Goal: Navigation & Orientation: Find specific page/section

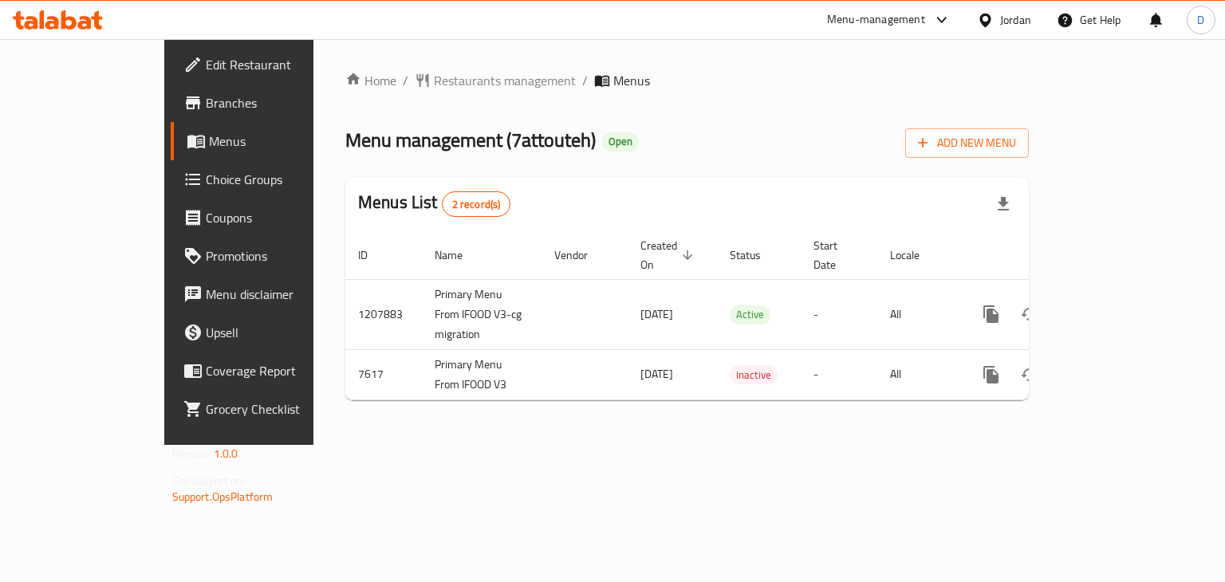
click at [1004, 21] on div at bounding box center [612, 291] width 1225 height 582
click at [1002, 21] on div "Jordan" at bounding box center [1015, 20] width 31 height 18
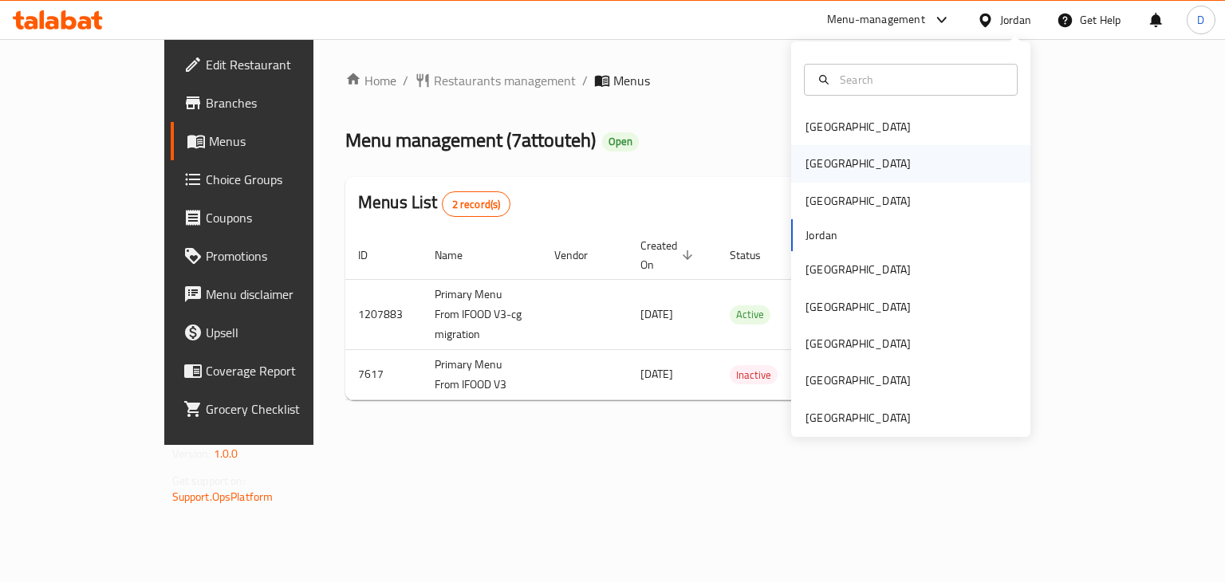
click at [805, 167] on div "[GEOGRAPHIC_DATA]" at bounding box center [857, 164] width 105 height 18
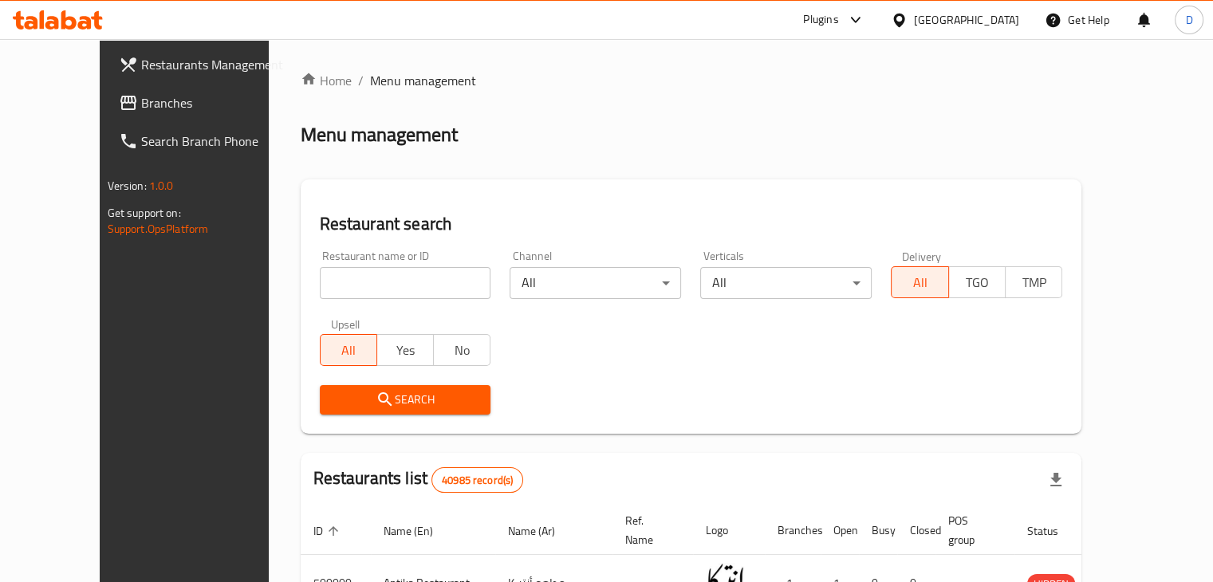
click at [141, 94] on span "Branches" at bounding box center [215, 102] width 148 height 19
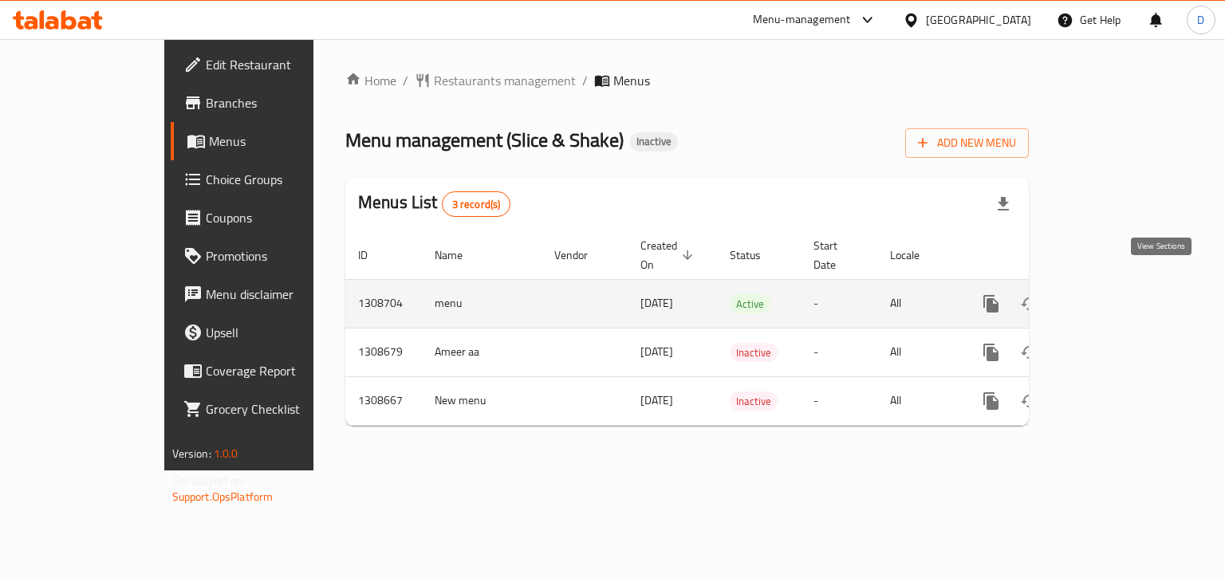
click at [1115, 294] on icon "enhanced table" at bounding box center [1105, 303] width 19 height 19
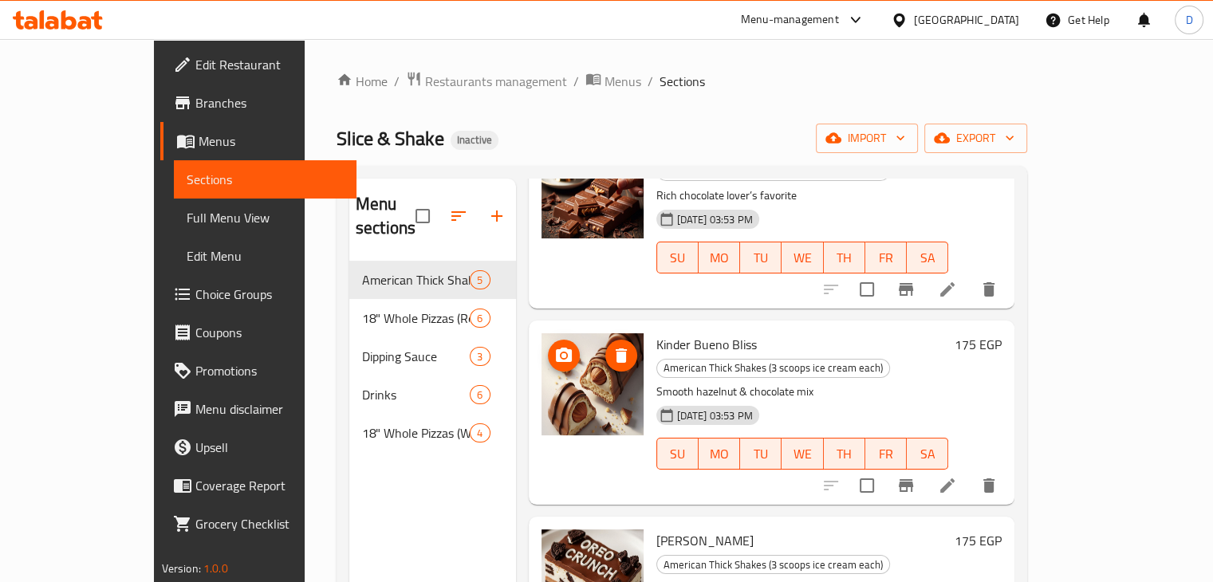
scroll to position [328, 0]
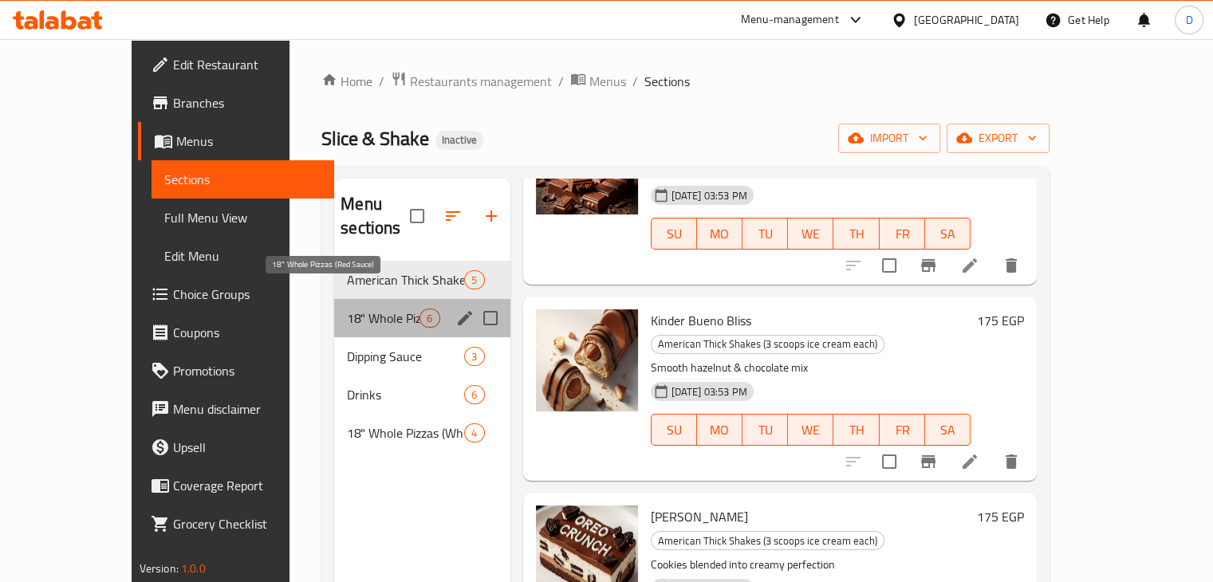
click at [367, 309] on span "18" Whole Pizzas (Red Sauce)" at bounding box center [383, 318] width 73 height 19
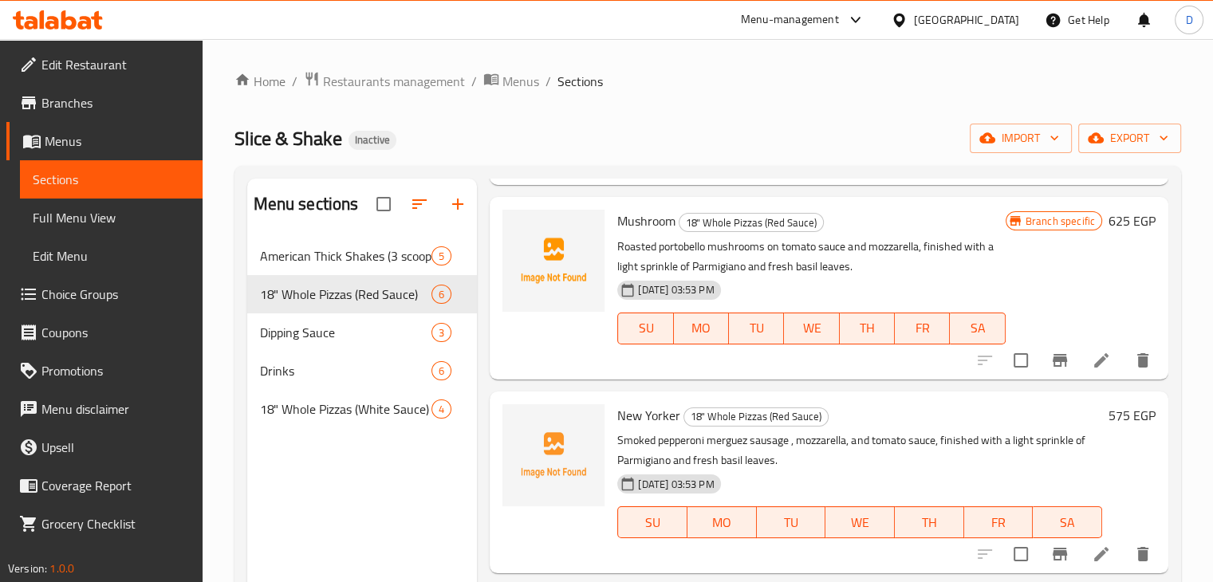
scroll to position [622, 0]
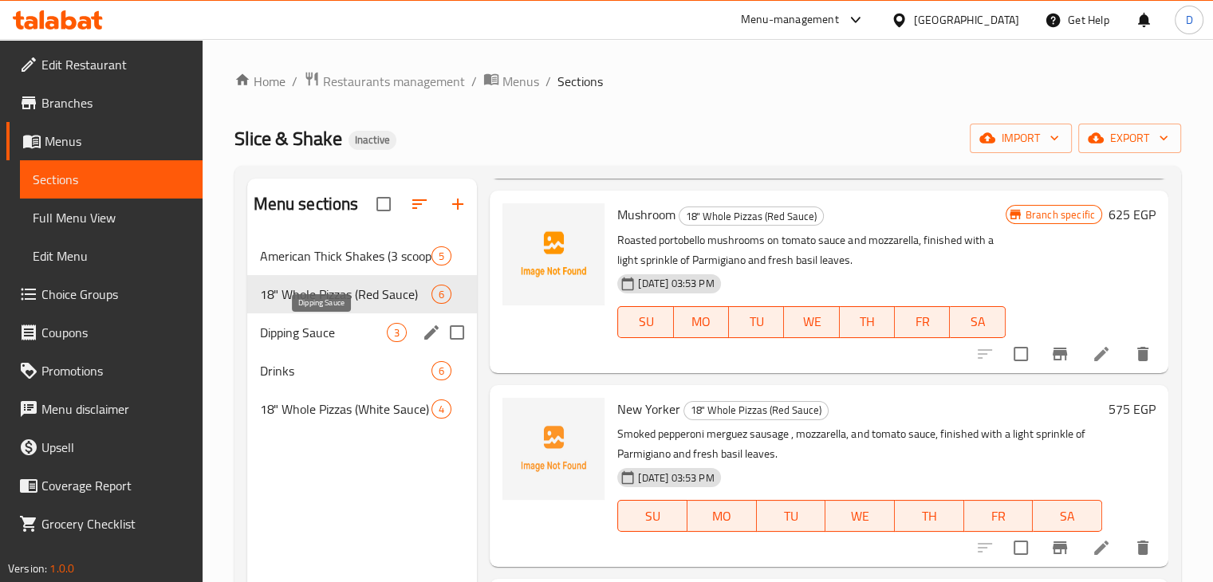
click at [351, 339] on span "Dipping Sauce" at bounding box center [324, 332] width 128 height 19
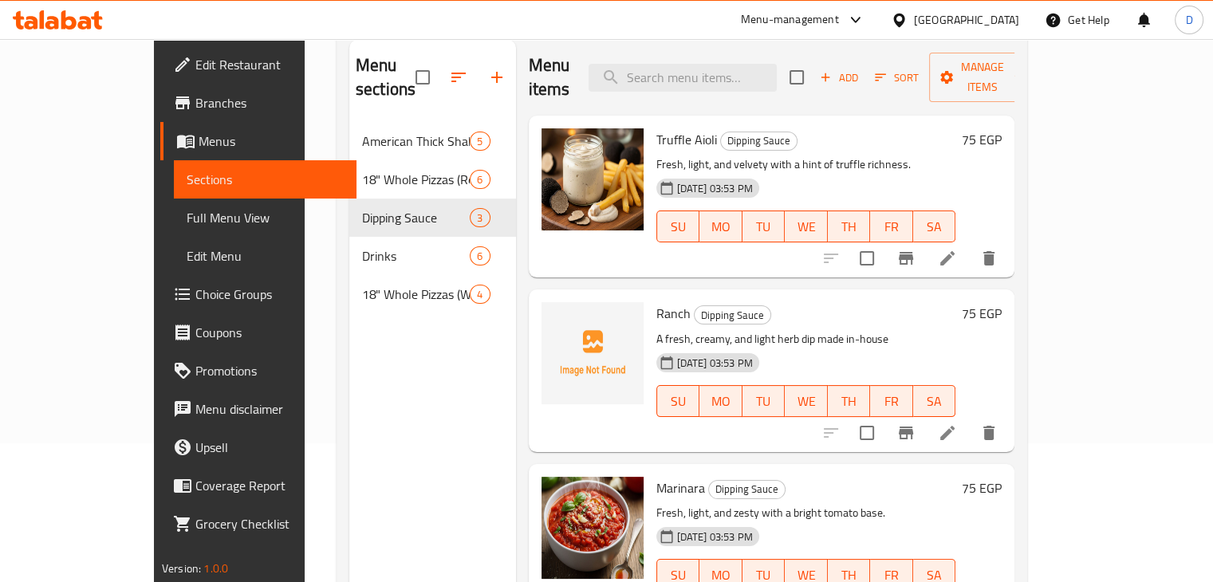
scroll to position [223, 0]
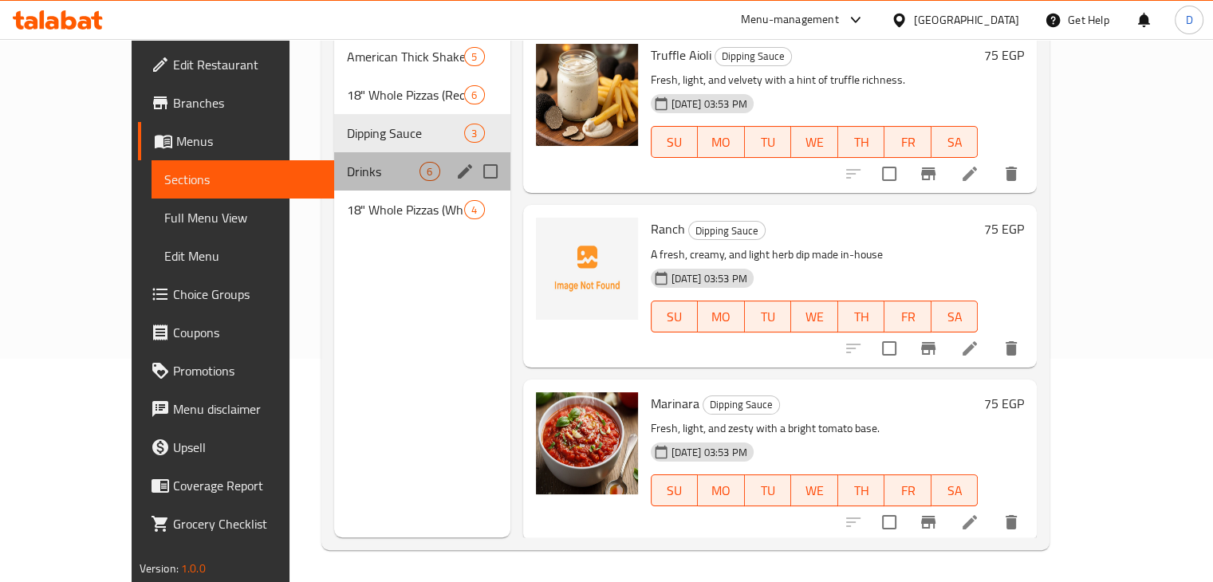
click at [334, 159] on div "Drinks 6" at bounding box center [421, 171] width 175 height 38
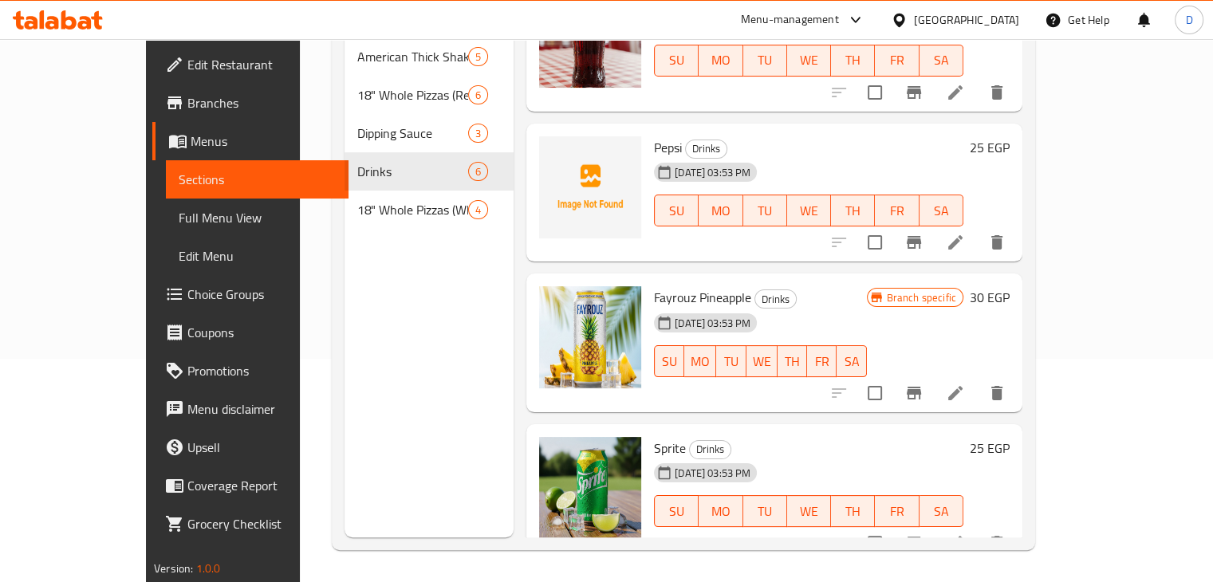
scroll to position [360, 0]
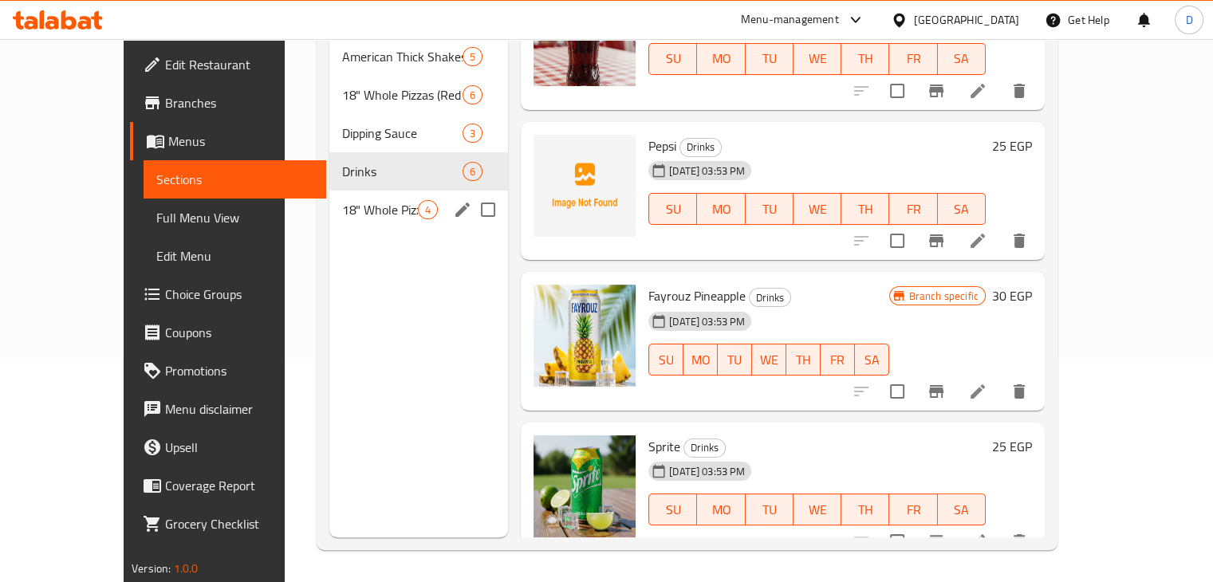
click at [342, 200] on span "18" Whole Pizzas (White Sauce)" at bounding box center [380, 209] width 76 height 19
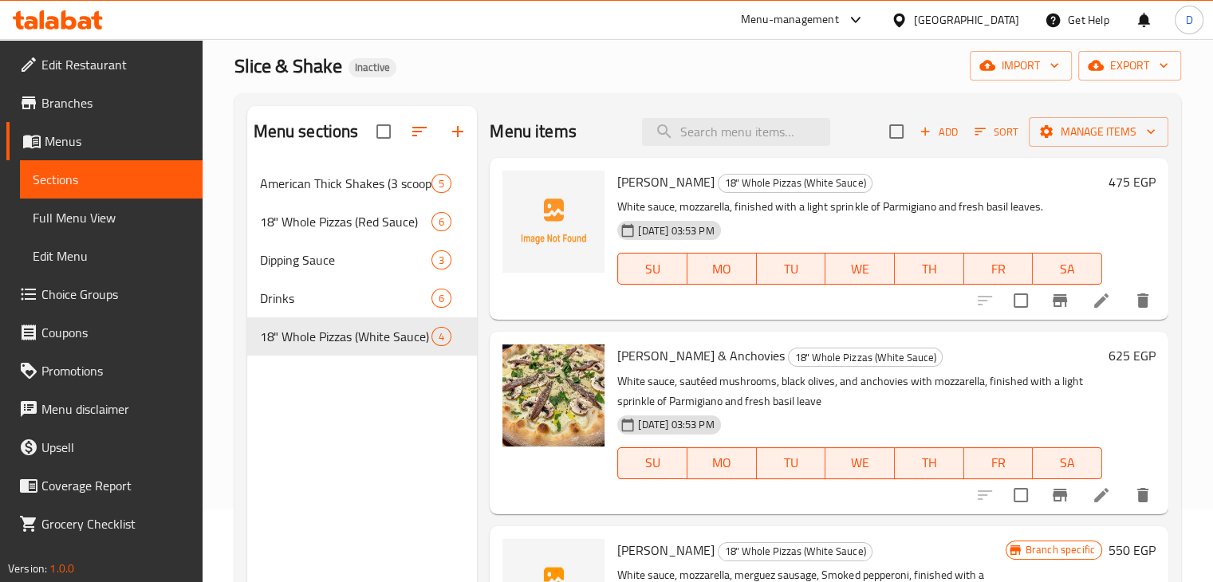
scroll to position [64, 0]
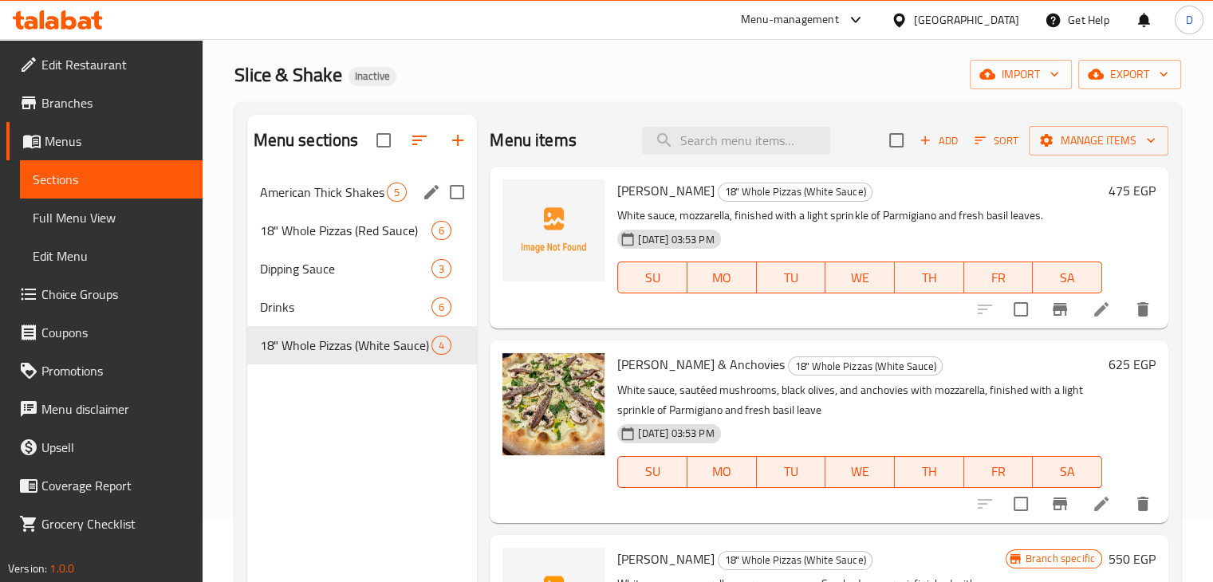
click at [360, 207] on div "American Thick Shakes (3 scoops ice cream each) 5" at bounding box center [362, 192] width 230 height 38
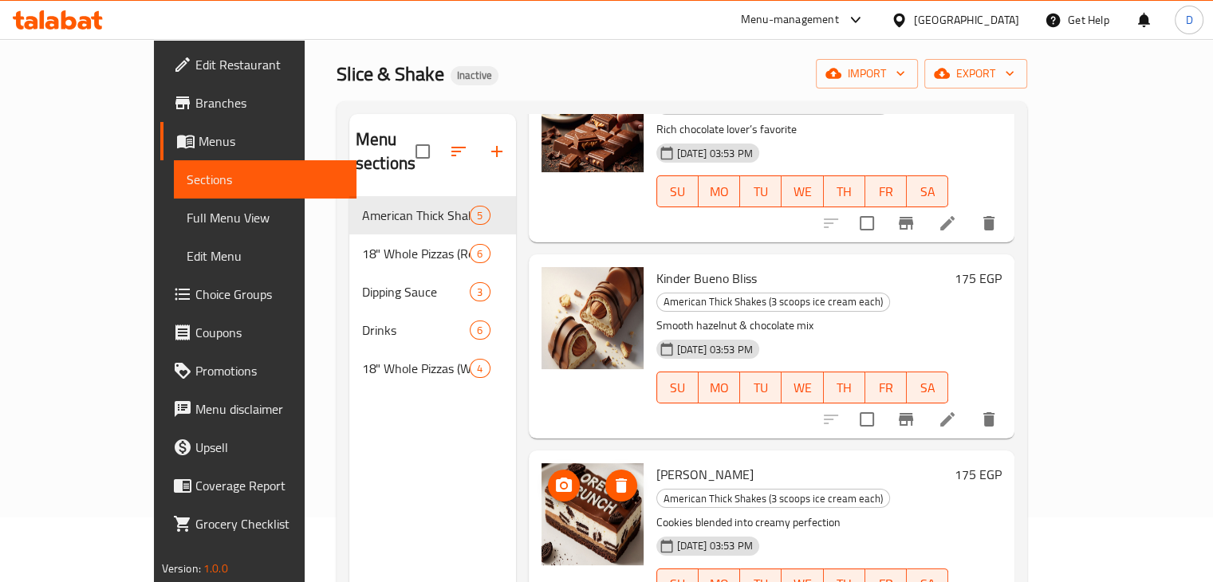
scroll to position [223, 0]
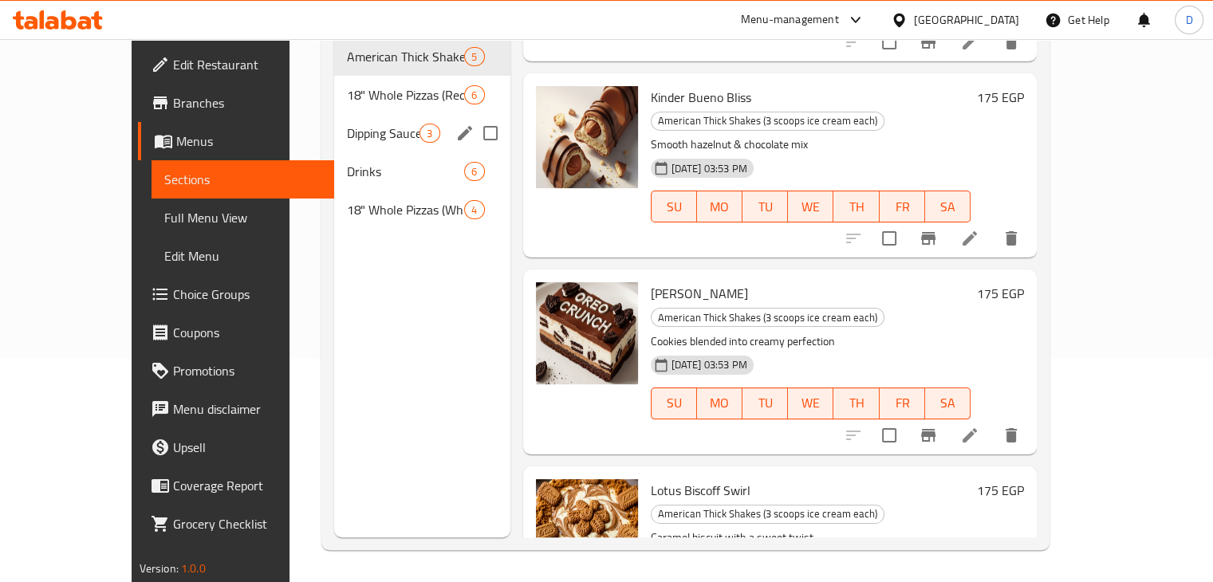
click at [347, 124] on span "Dipping Sauce" at bounding box center [383, 133] width 73 height 19
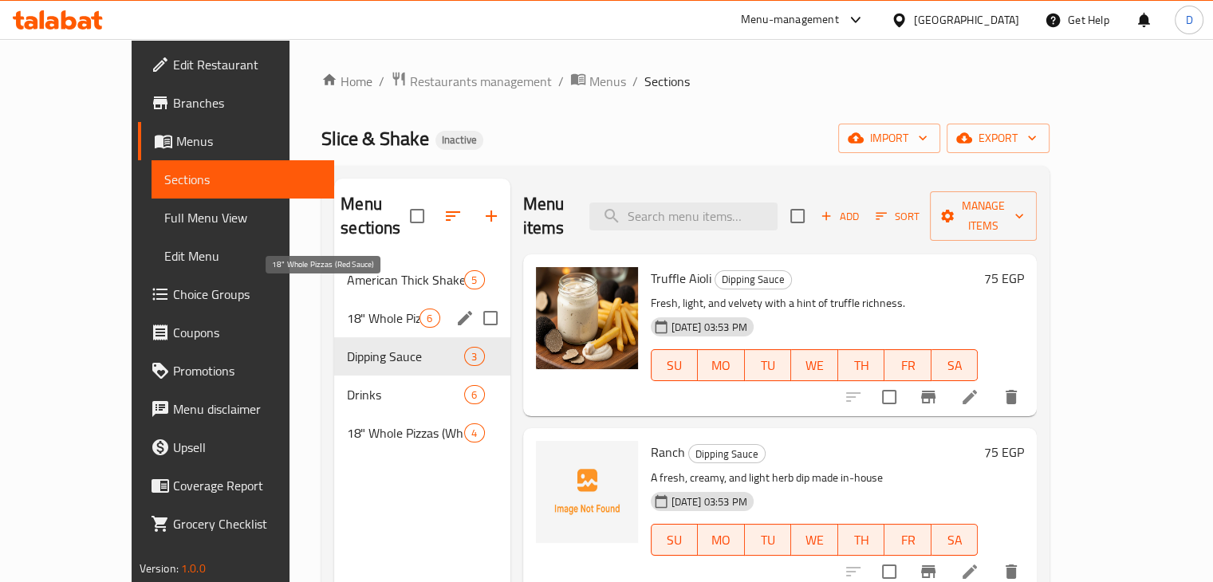
click at [347, 309] on span "18" Whole Pizzas (Red Sauce)" at bounding box center [383, 318] width 73 height 19
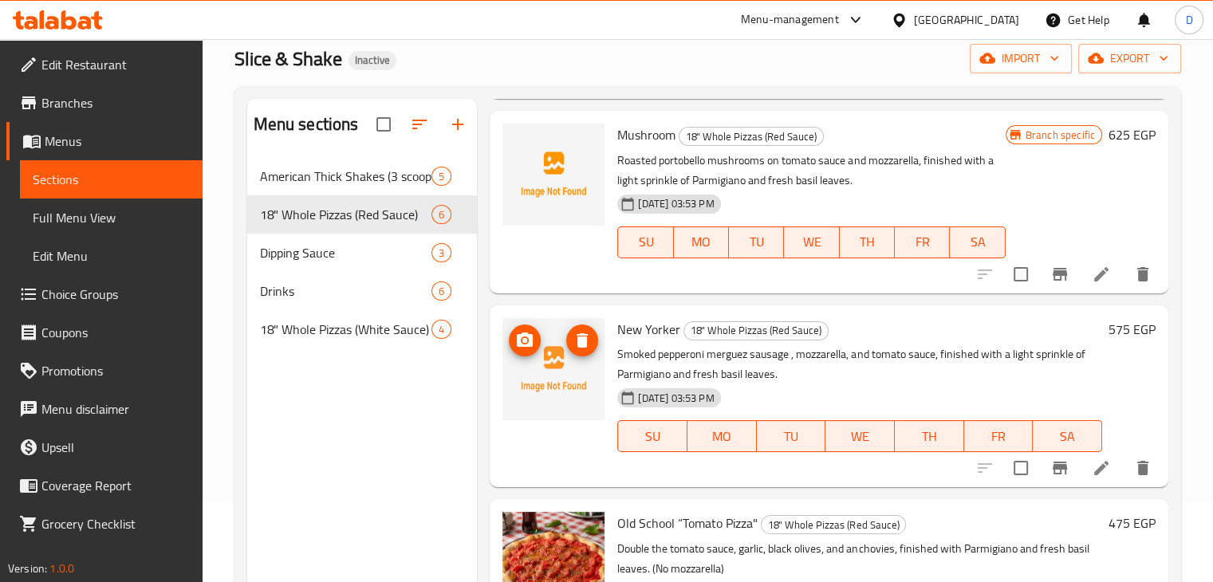
scroll to position [223, 0]
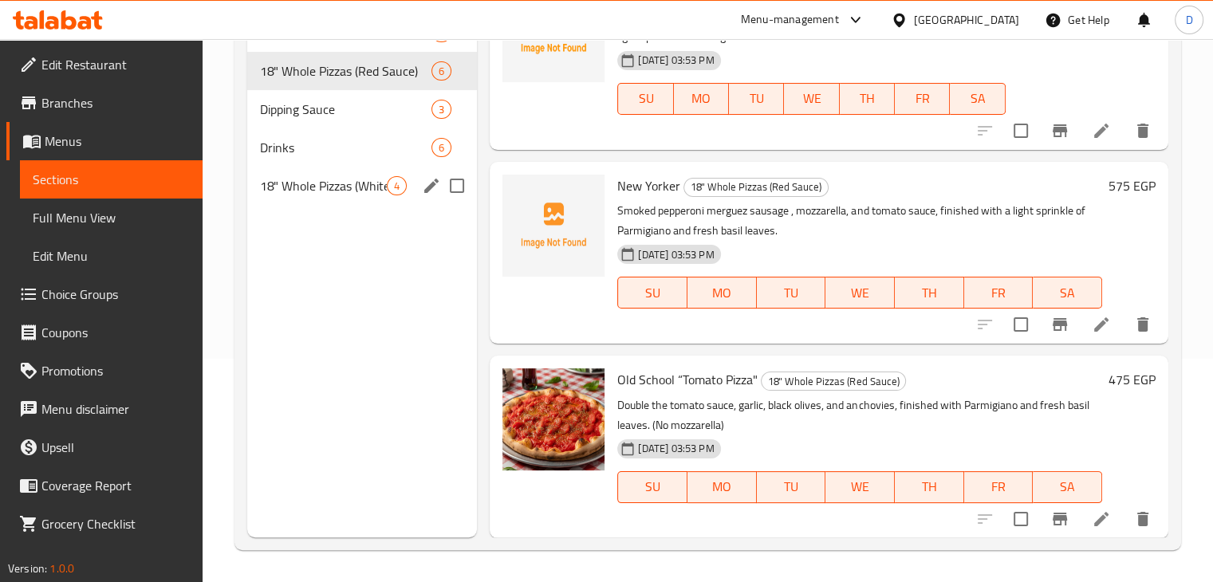
click at [292, 187] on span "18" Whole Pizzas (White Sauce)" at bounding box center [324, 185] width 128 height 19
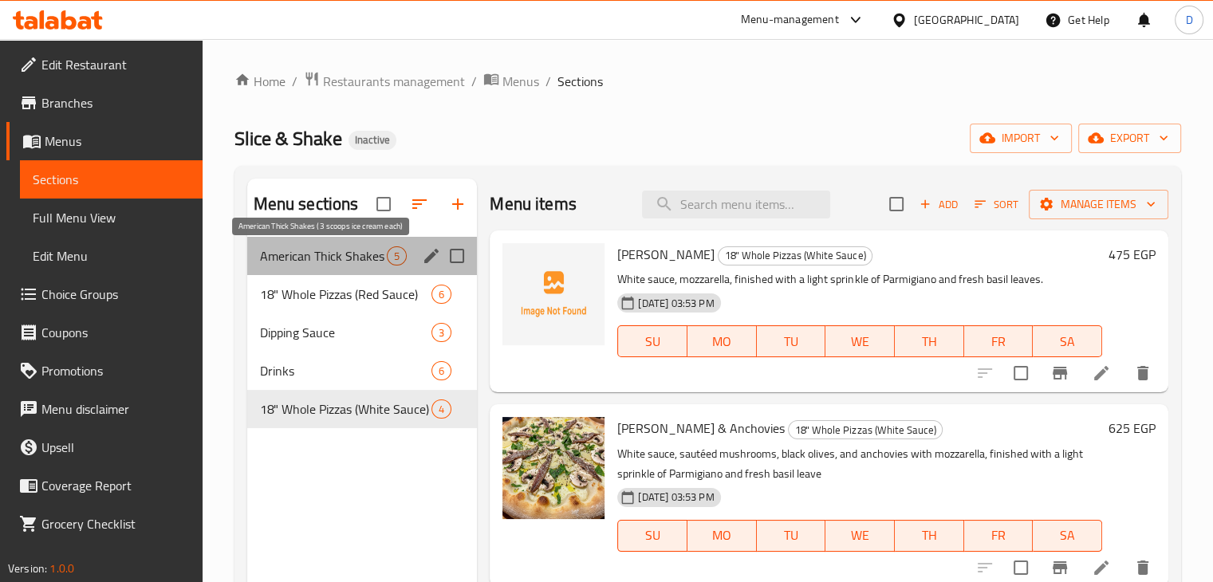
click at [375, 259] on span "American Thick Shakes (3 scoops ice cream each)" at bounding box center [324, 255] width 128 height 19
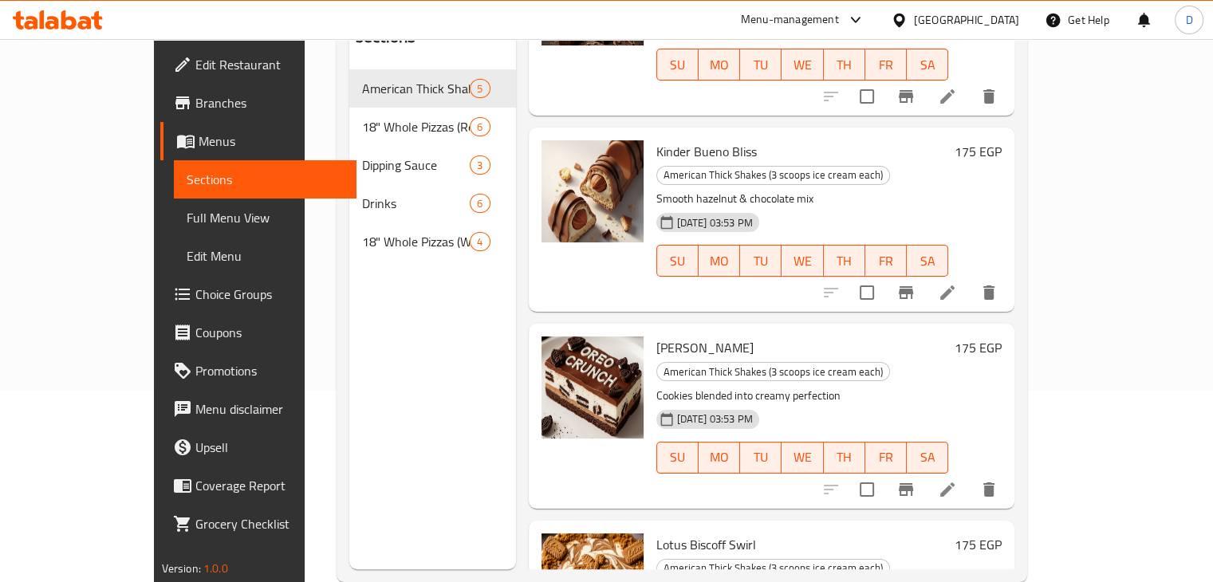
scroll to position [223, 0]
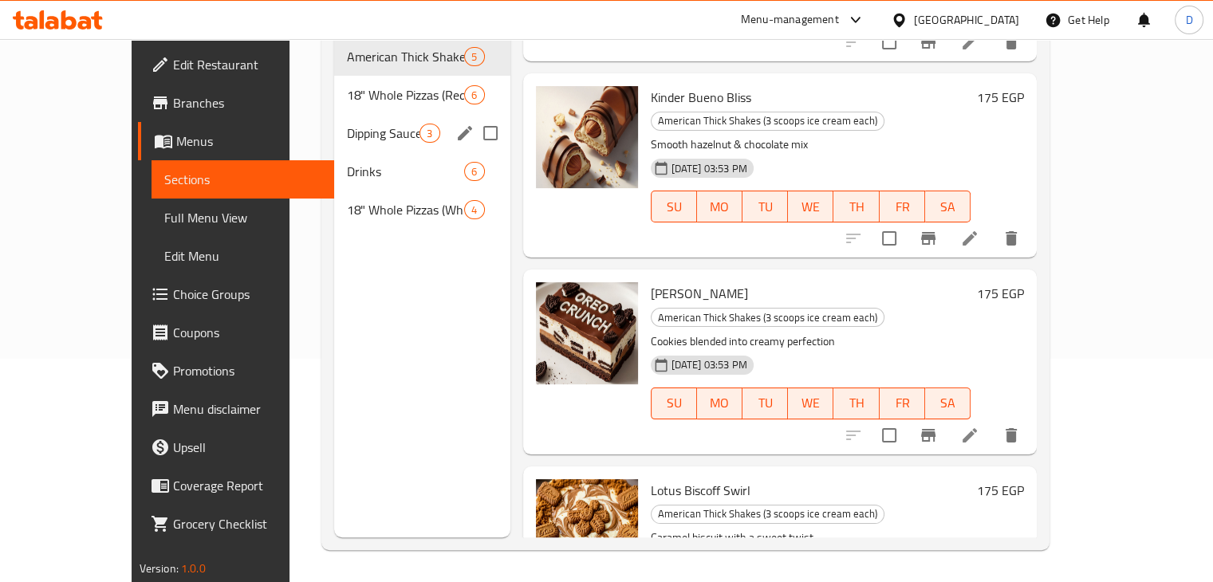
click at [334, 120] on div "Dipping Sauce 3" at bounding box center [421, 133] width 175 height 38
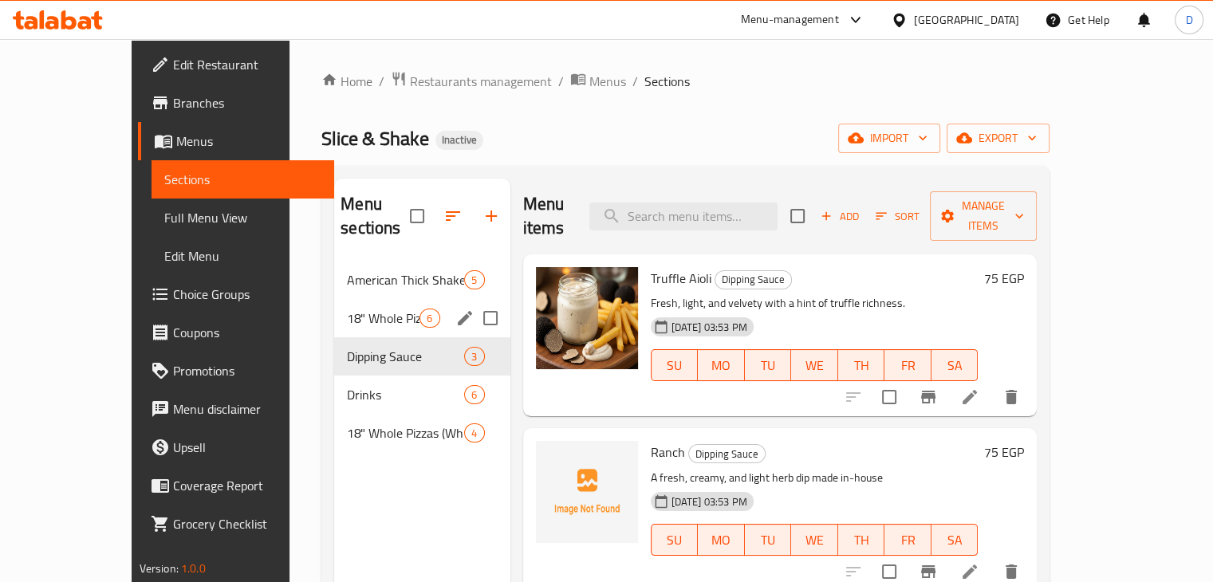
click at [420, 311] on span "6" at bounding box center [429, 318] width 18 height 15
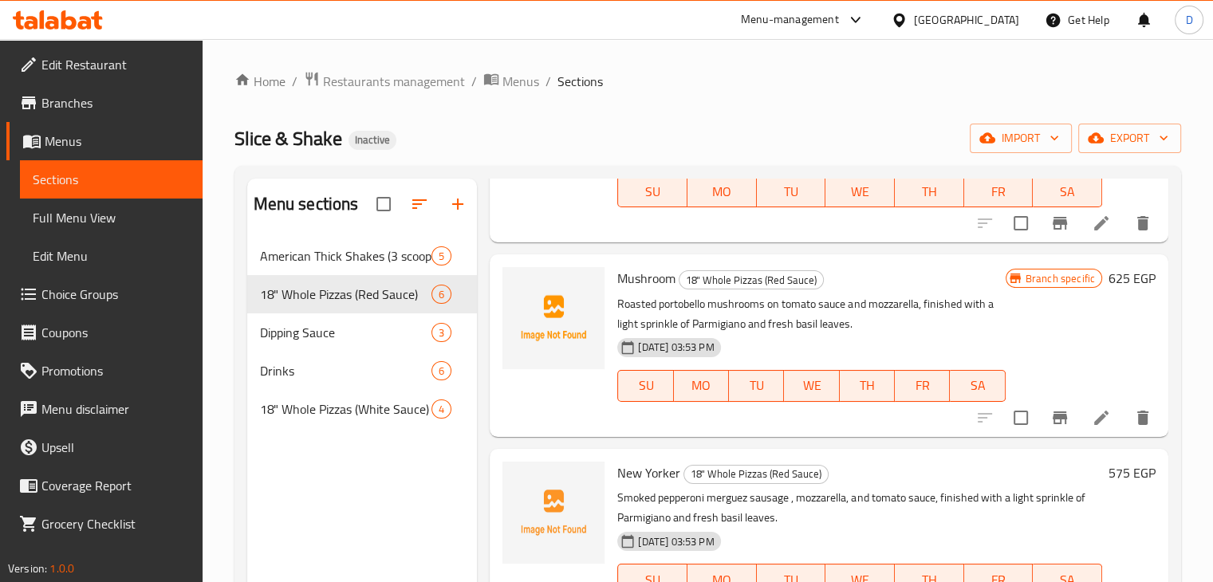
scroll to position [622, 0]
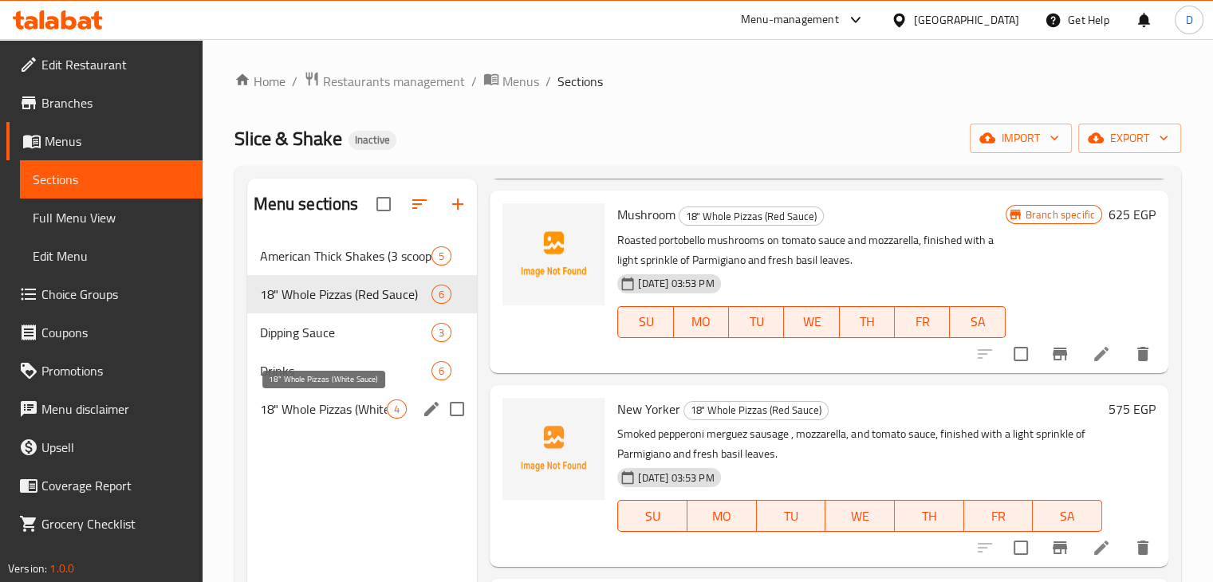
click at [309, 399] on span "18" Whole Pizzas (White Sauce)" at bounding box center [324, 408] width 128 height 19
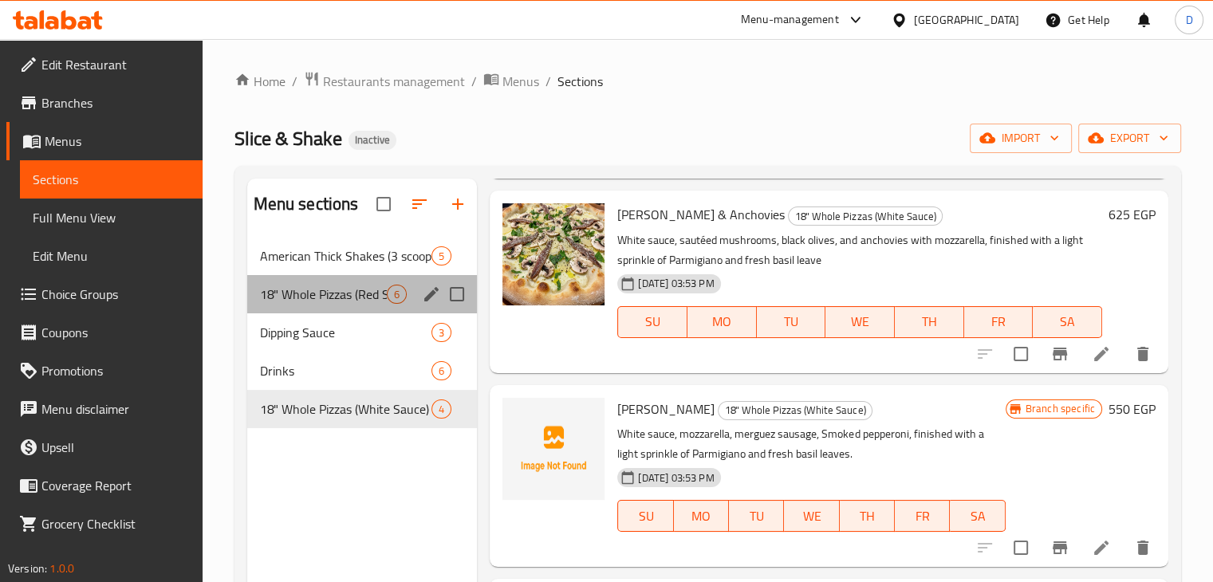
click at [344, 309] on div "18" Whole Pizzas (Red Sauce) 6" at bounding box center [362, 294] width 230 height 38
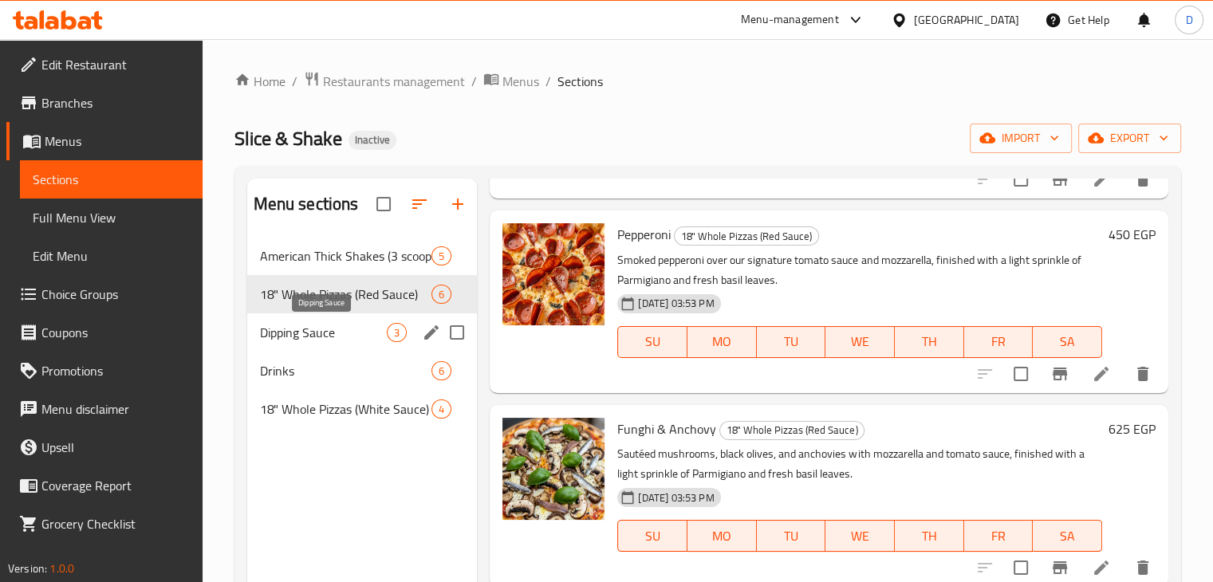
click at [339, 336] on span "Dipping Sauce" at bounding box center [324, 332] width 128 height 19
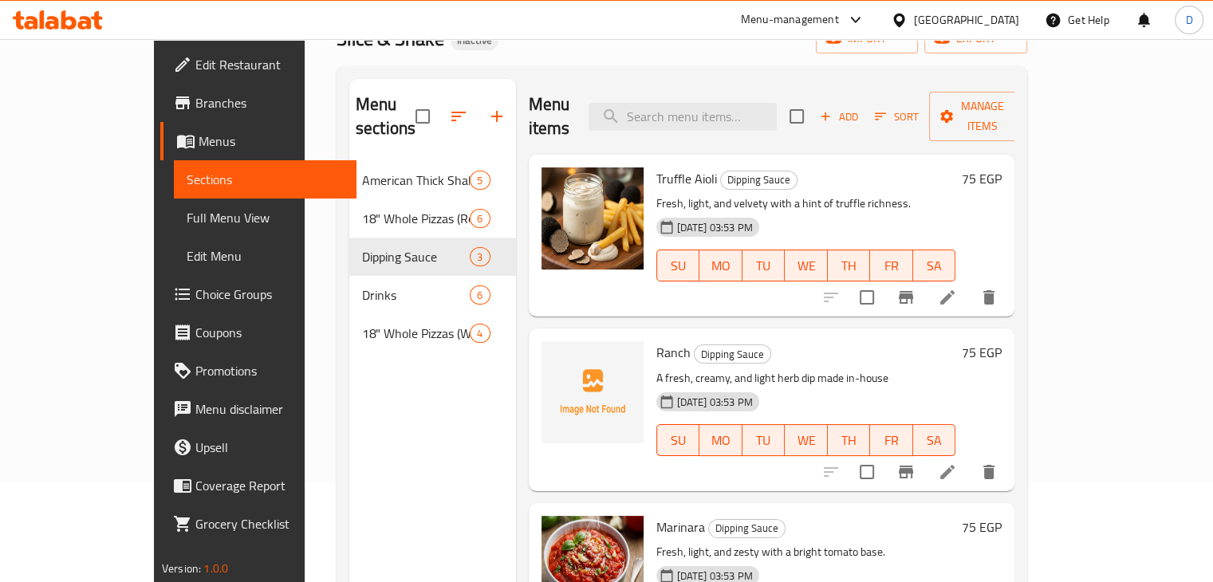
scroll to position [223, 0]
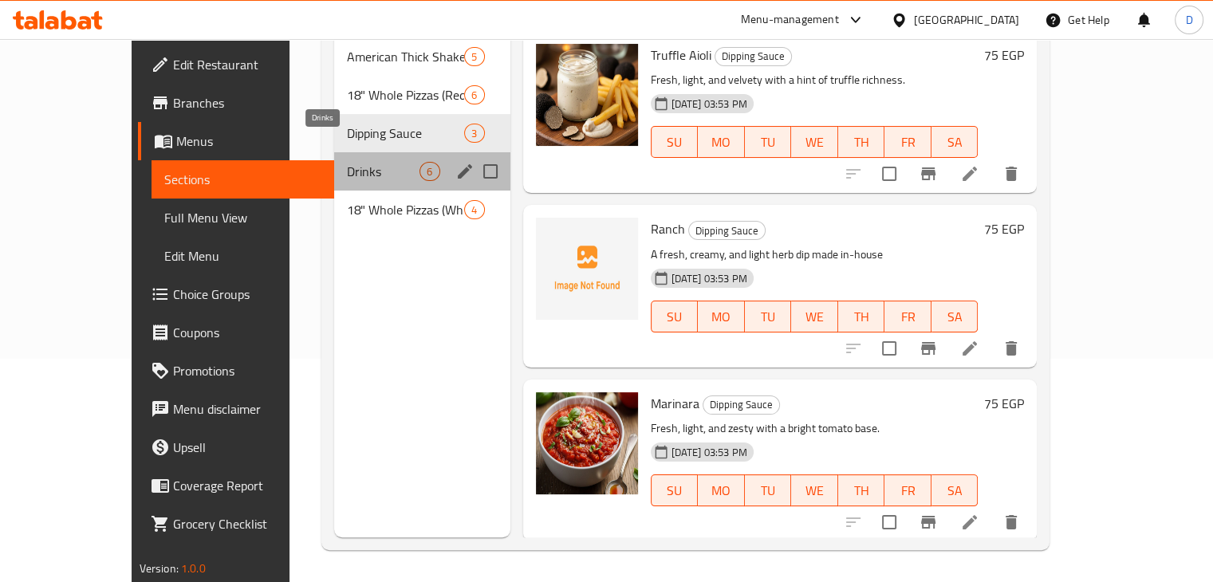
click at [347, 162] on span "Drinks" at bounding box center [383, 171] width 73 height 19
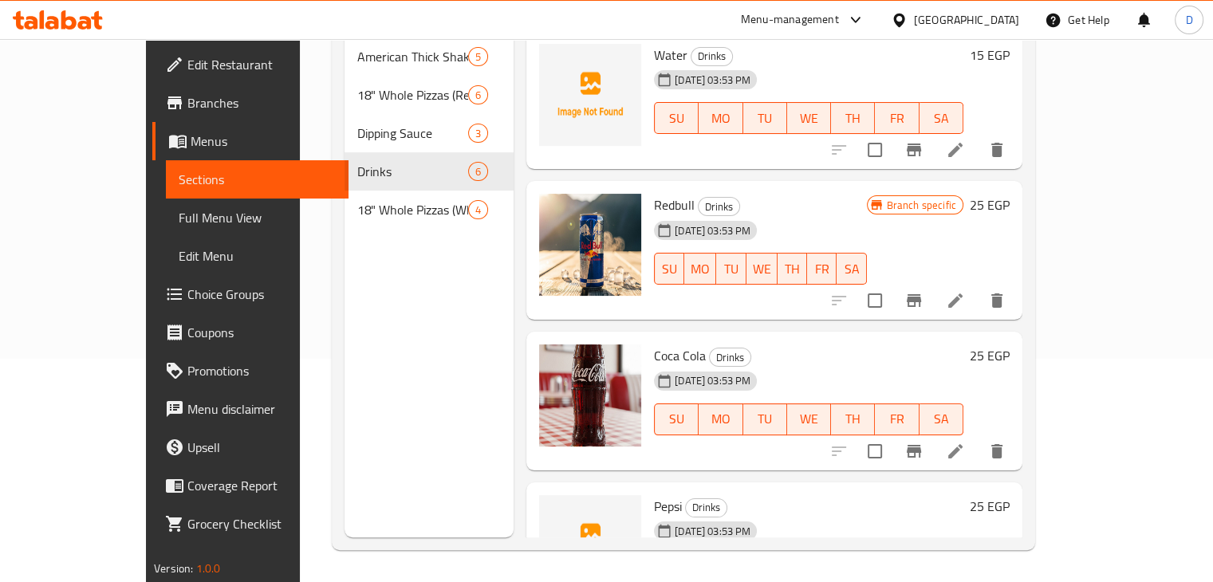
scroll to position [132, 0]
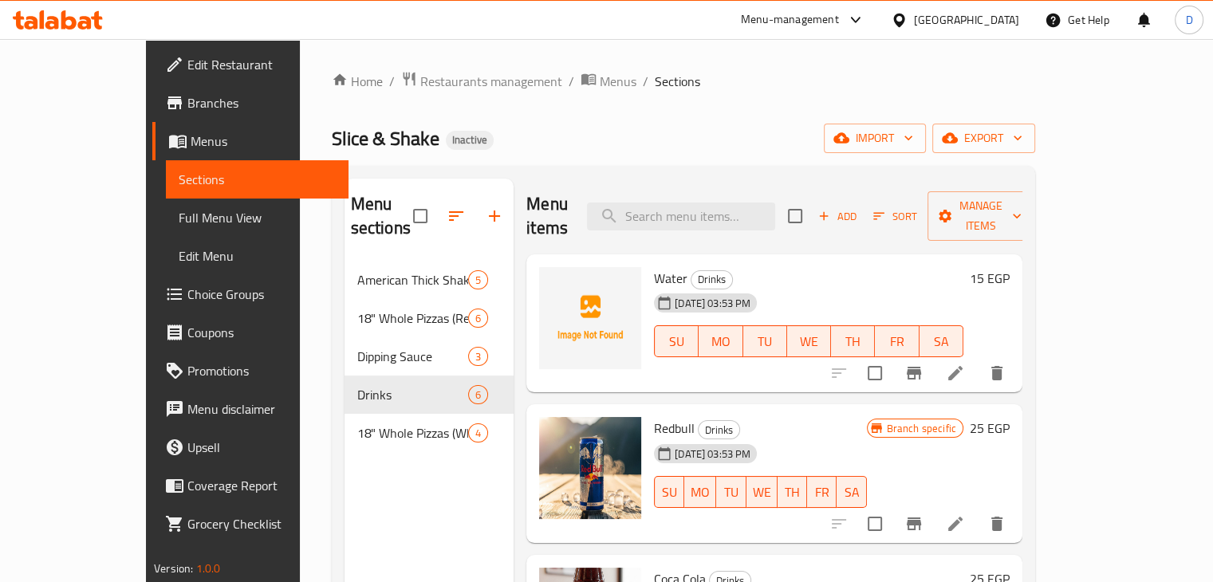
click at [611, 111] on div "Home / Restaurants management / Menus / Sections Slice & Shake Inactive import …" at bounding box center [683, 422] width 703 height 702
click at [179, 218] on span "Full Menu View" at bounding box center [257, 217] width 157 height 19
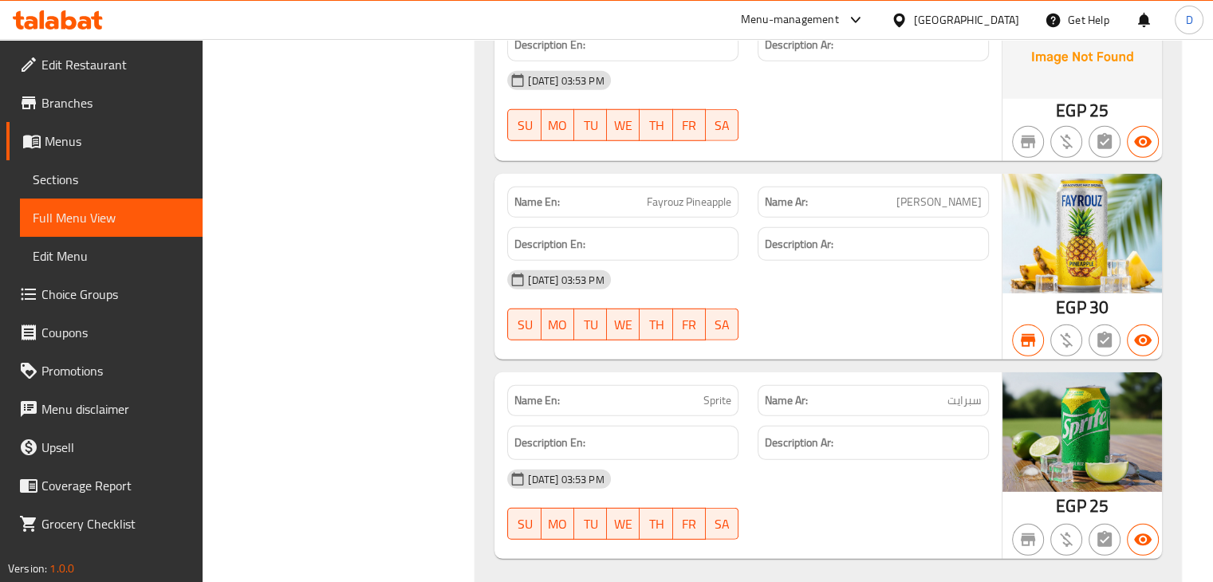
scroll to position [4426, 0]
